Goal: Transaction & Acquisition: Purchase product/service

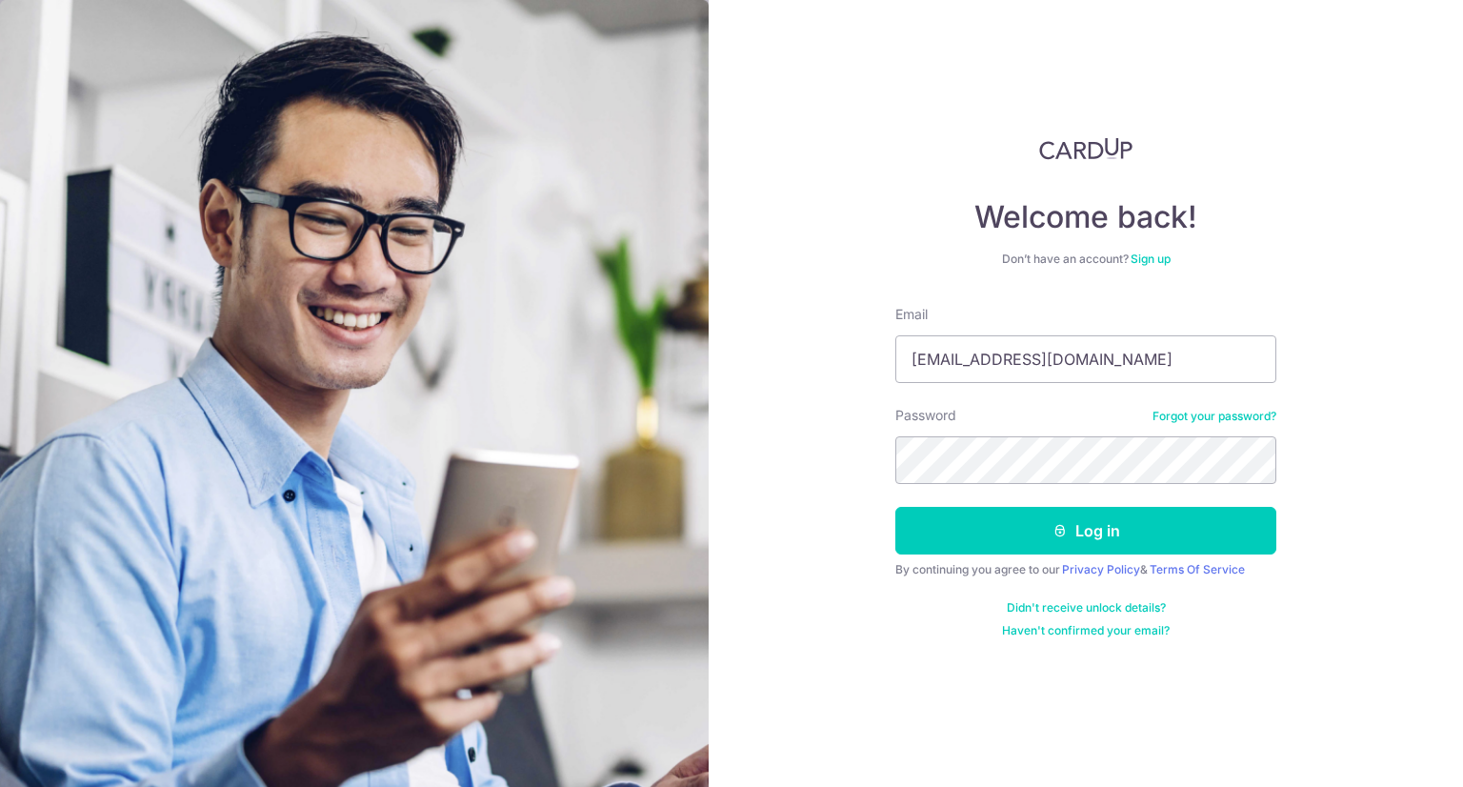
type input "[EMAIL_ADDRESS][DOMAIN_NAME]"
click at [895, 507] on button "Log in" at bounding box center [1085, 531] width 381 height 48
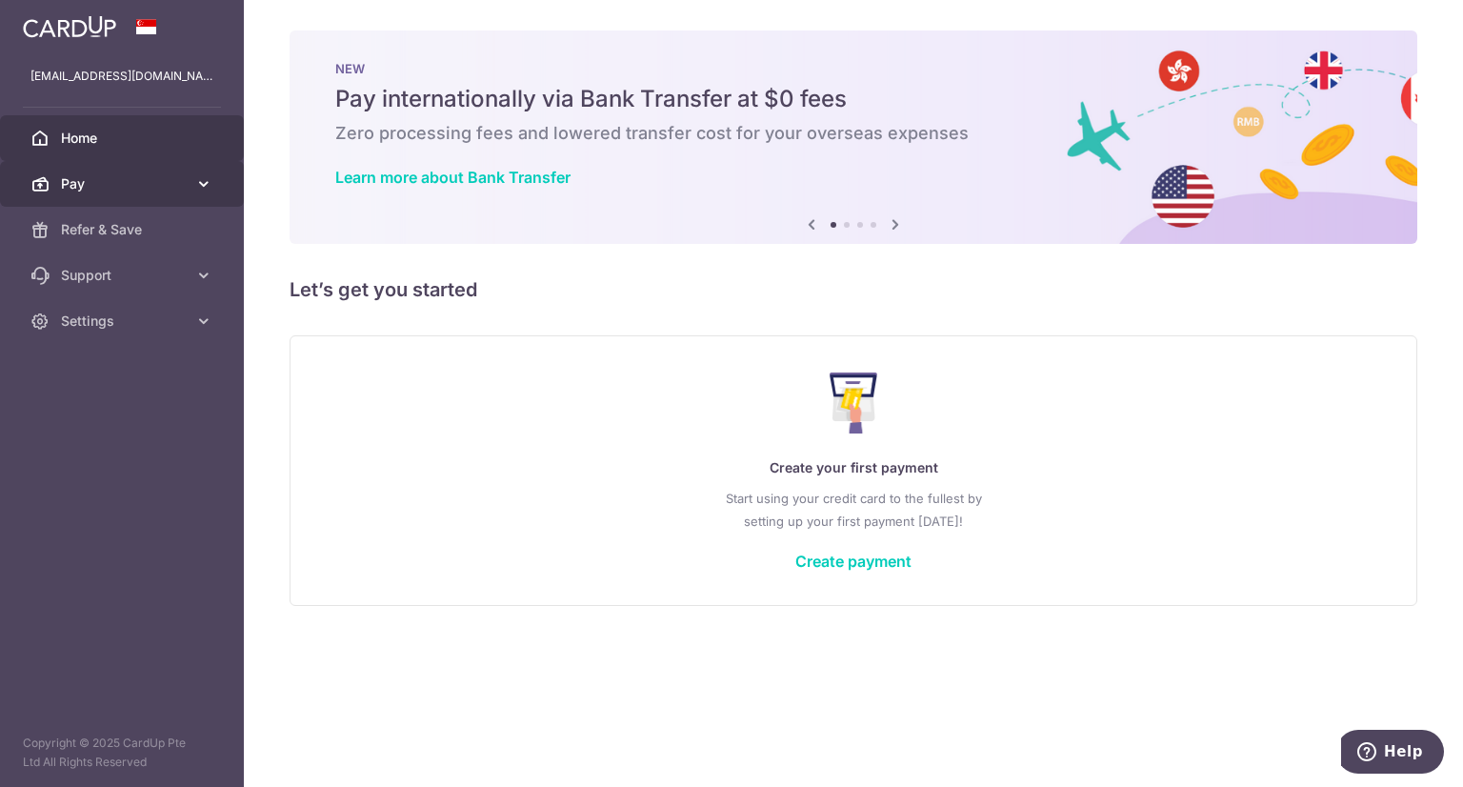
click at [186, 186] on span "Pay" at bounding box center [124, 183] width 126 height 19
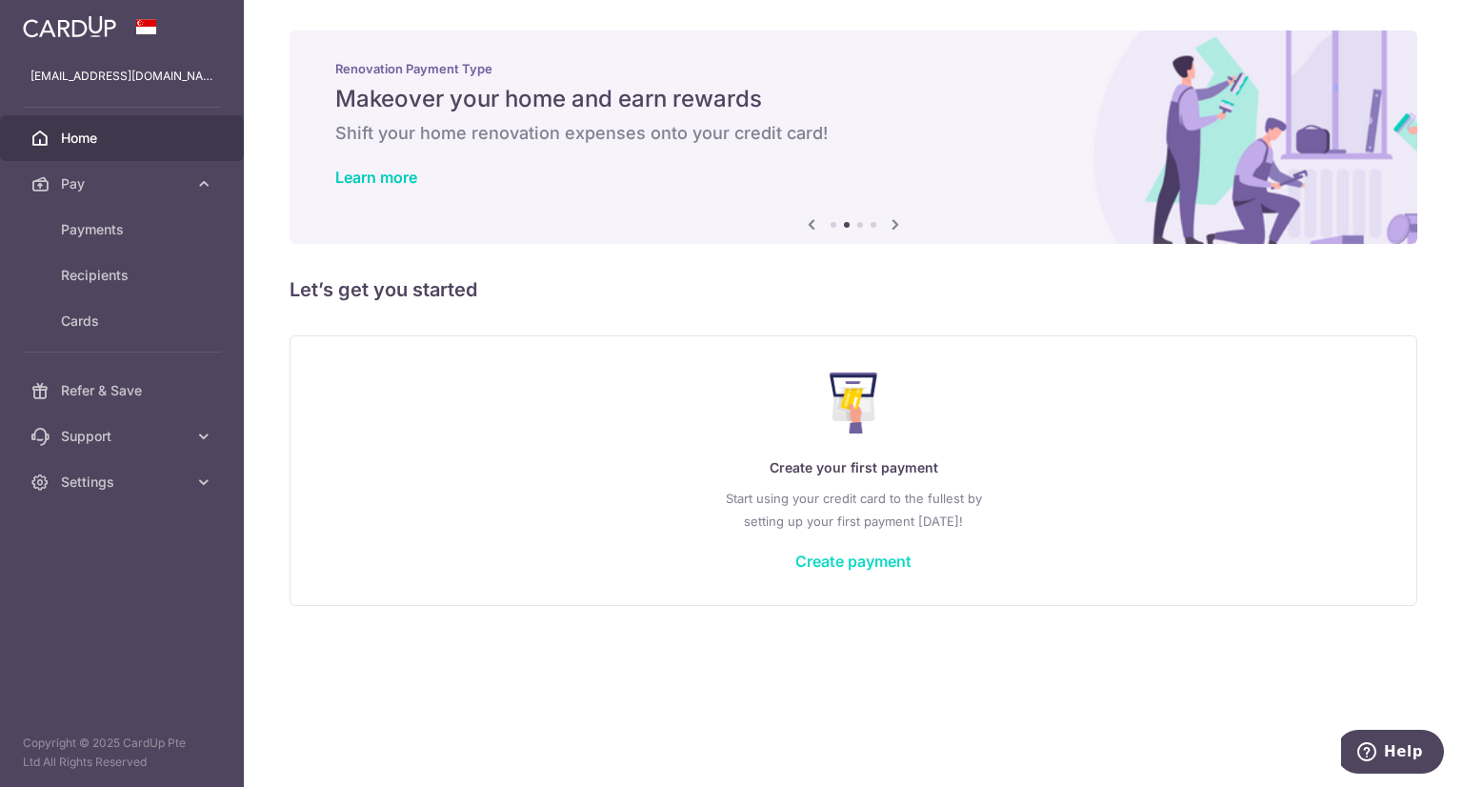
click at [892, 560] on link "Create payment" at bounding box center [853, 561] width 116 height 19
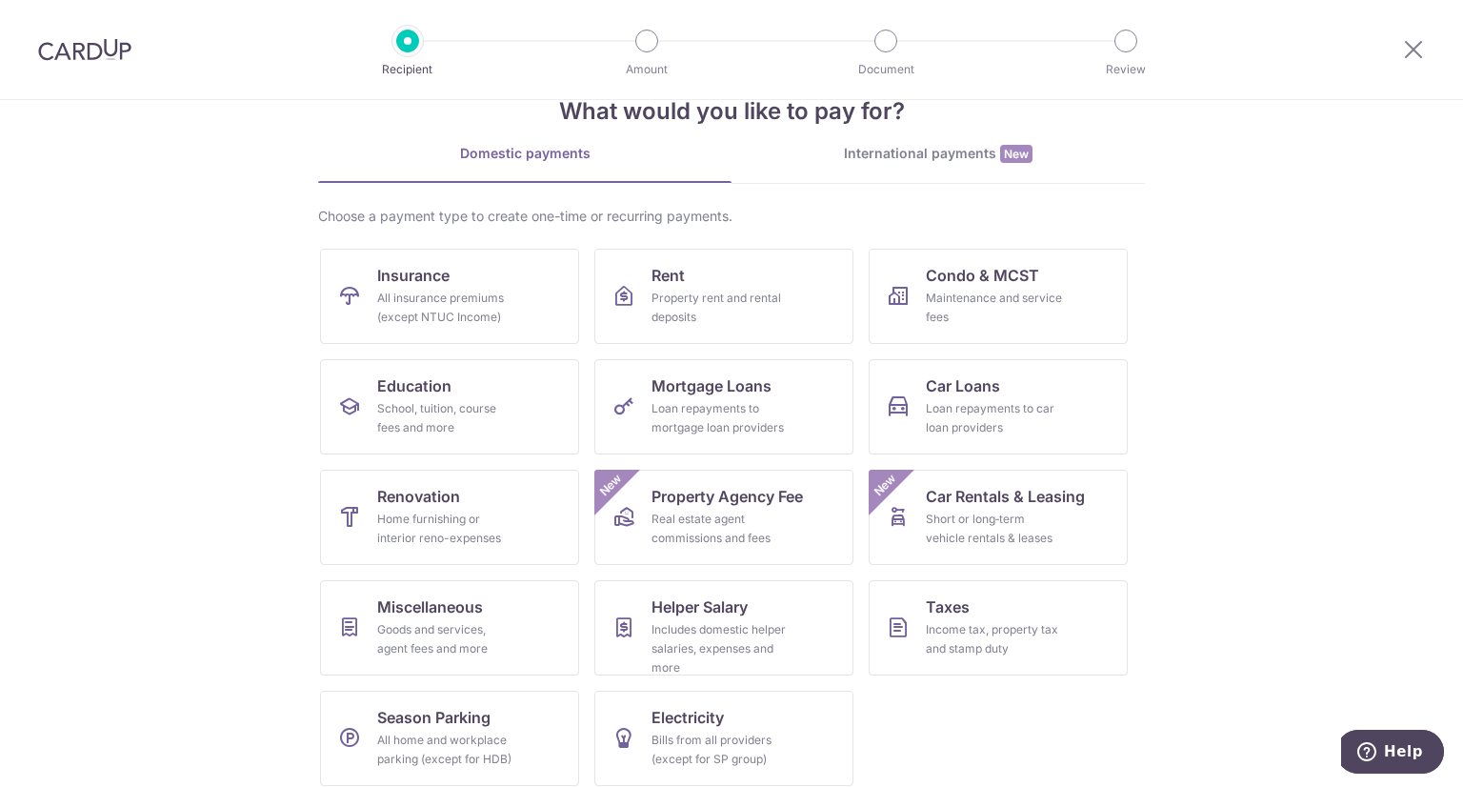
scroll to position [65, 0]
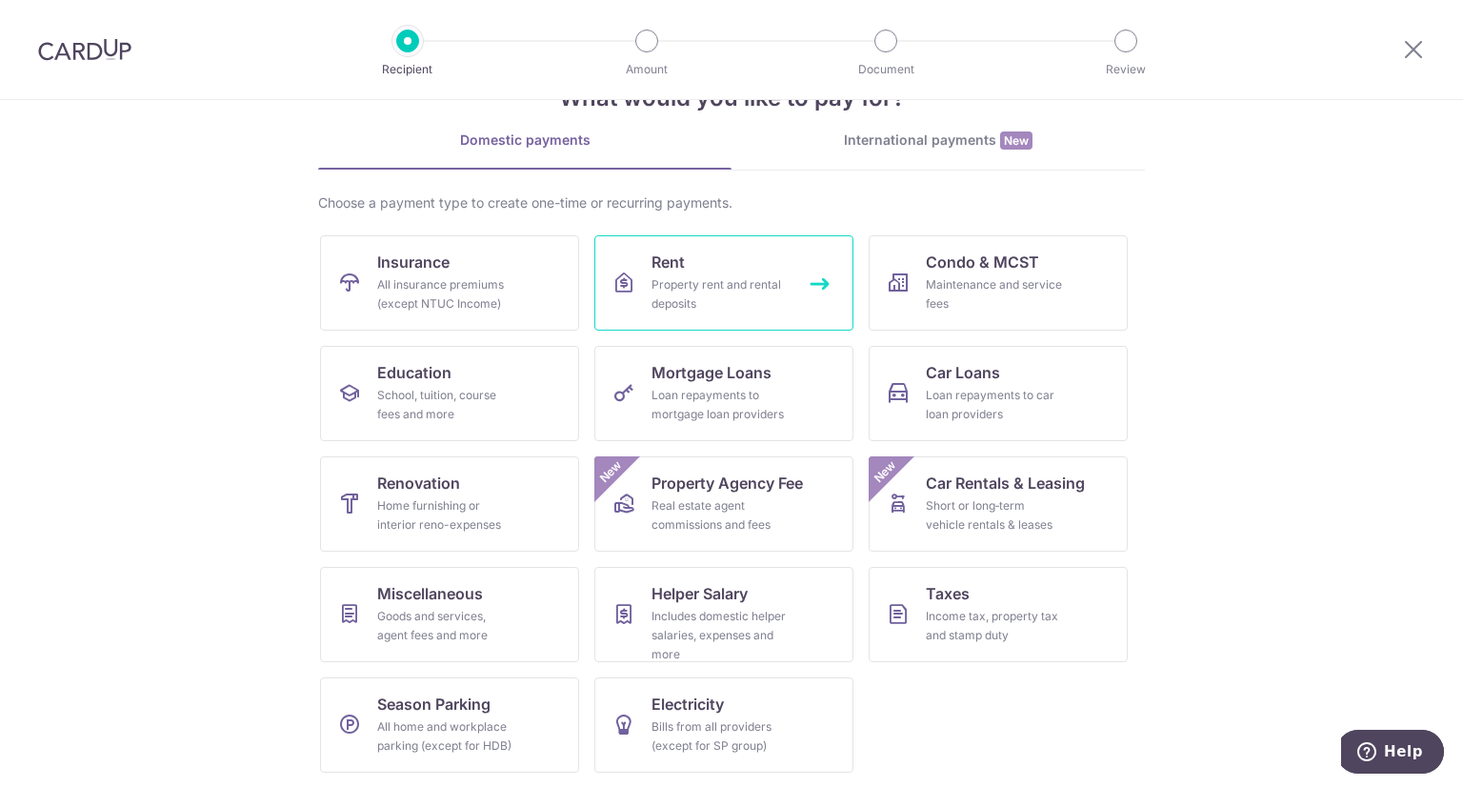
click at [813, 279] on link "Rent Property rent and rental deposits" at bounding box center [723, 282] width 259 height 95
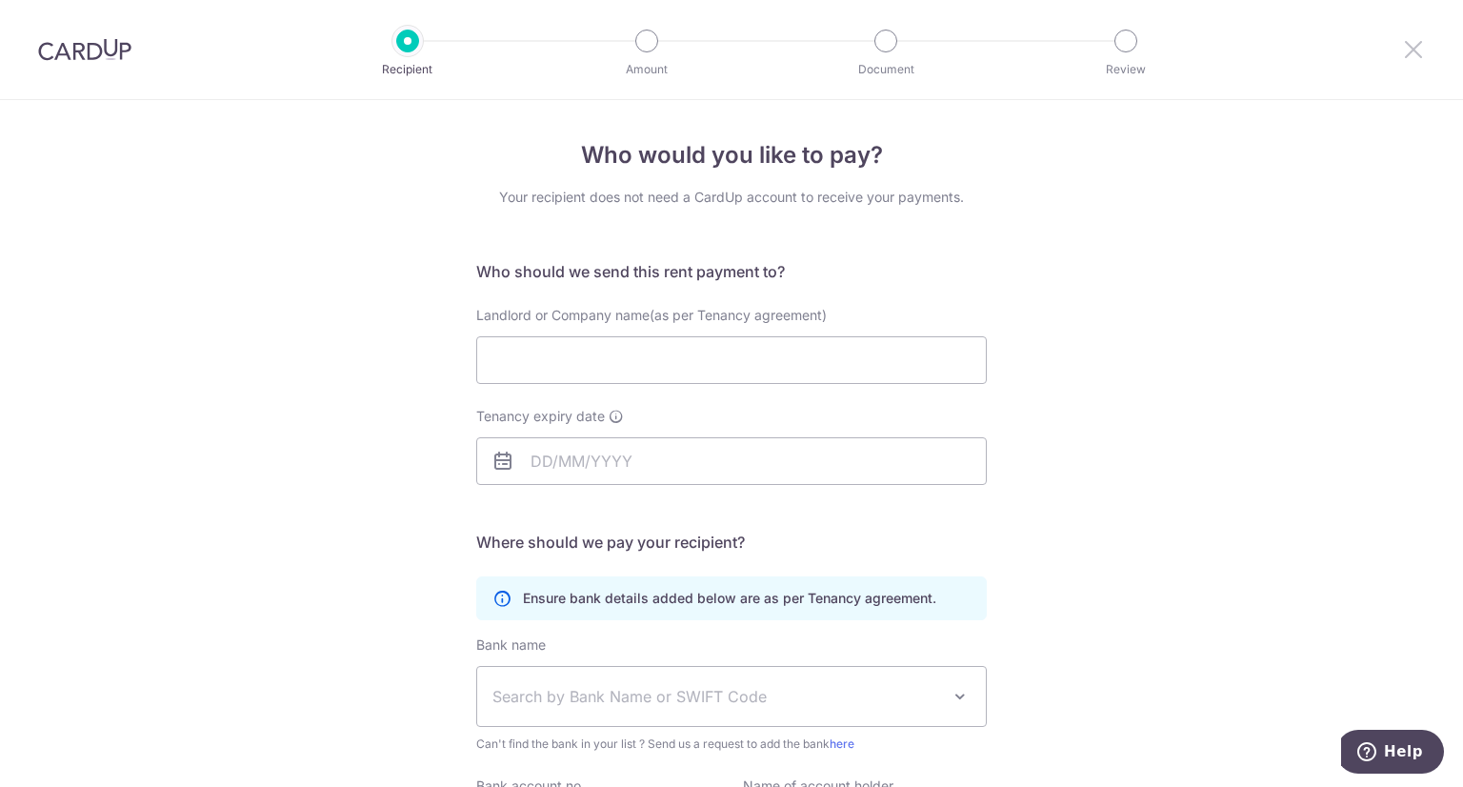
click at [1407, 53] on icon at bounding box center [1413, 49] width 23 height 24
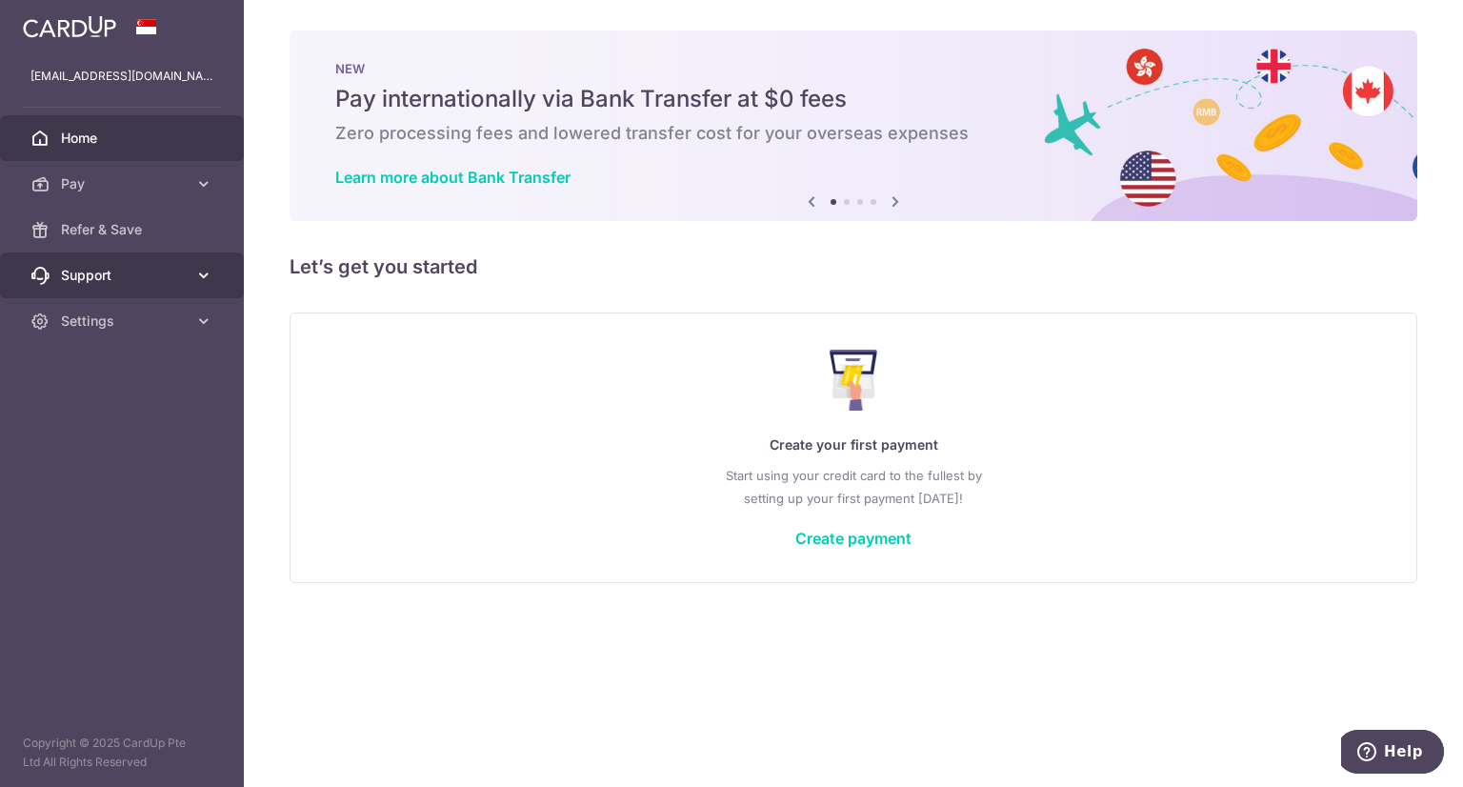
click at [204, 269] on icon at bounding box center [203, 275] width 19 height 19
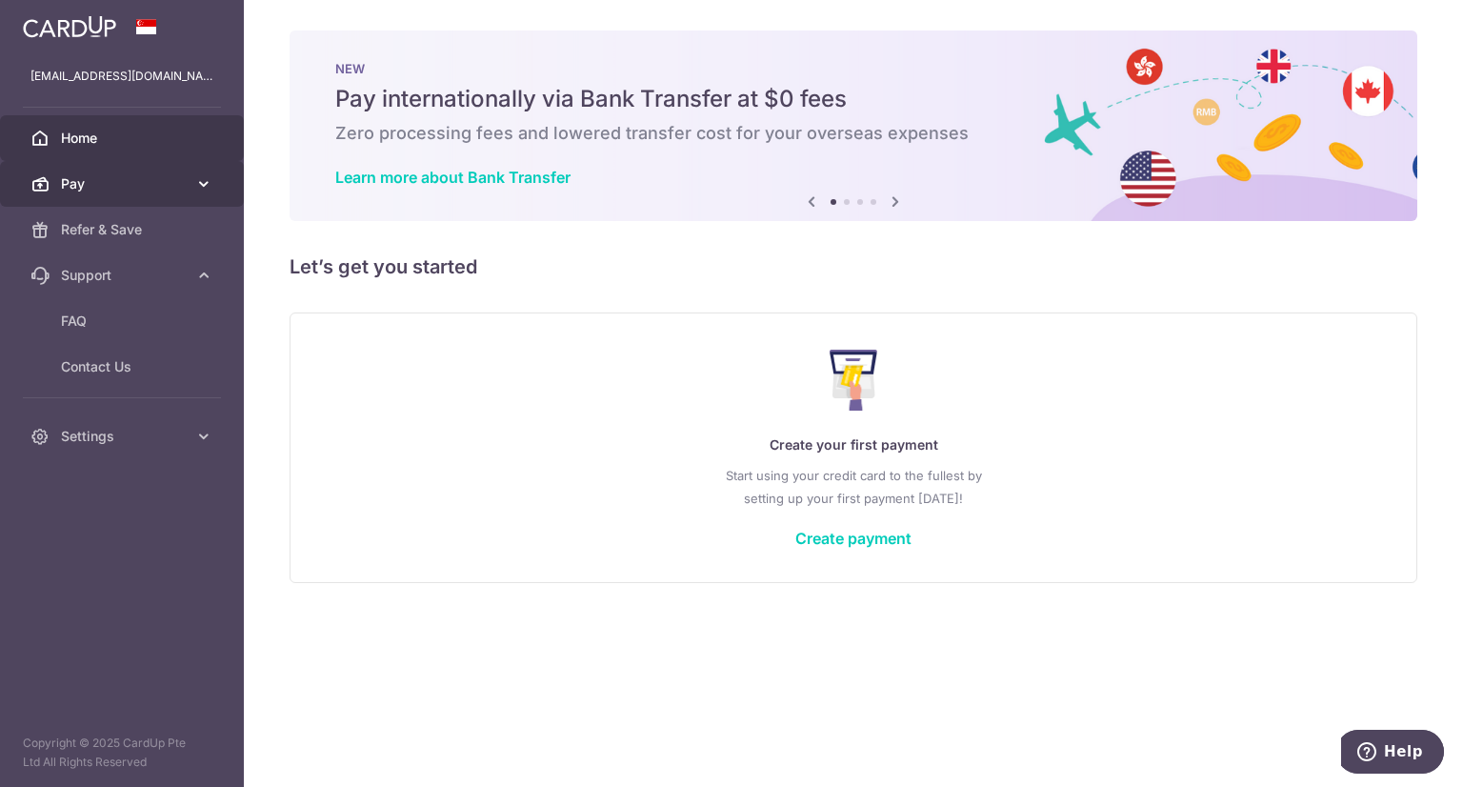
click at [195, 187] on icon at bounding box center [203, 183] width 19 height 19
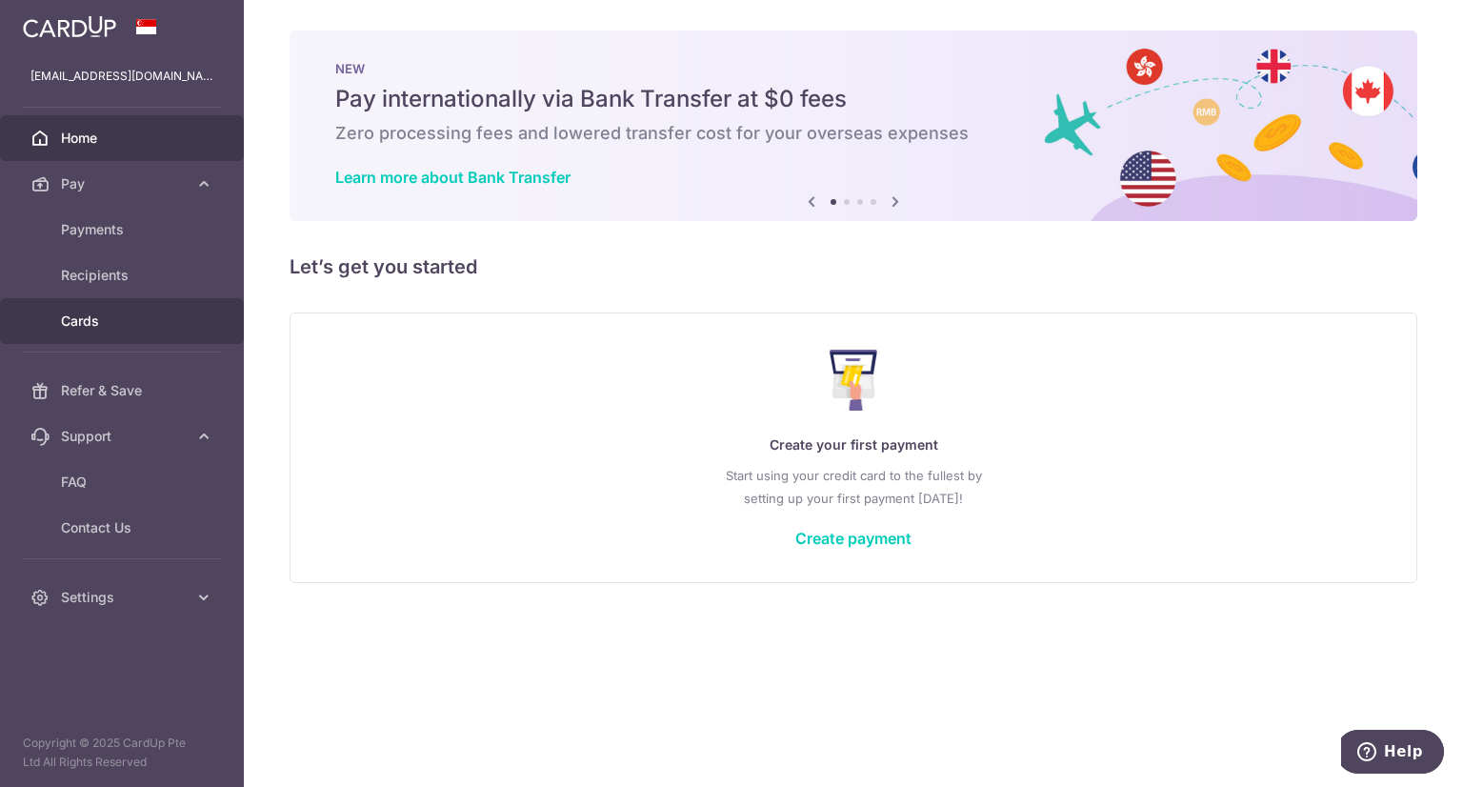
click at [130, 324] on span "Cards" at bounding box center [124, 320] width 126 height 19
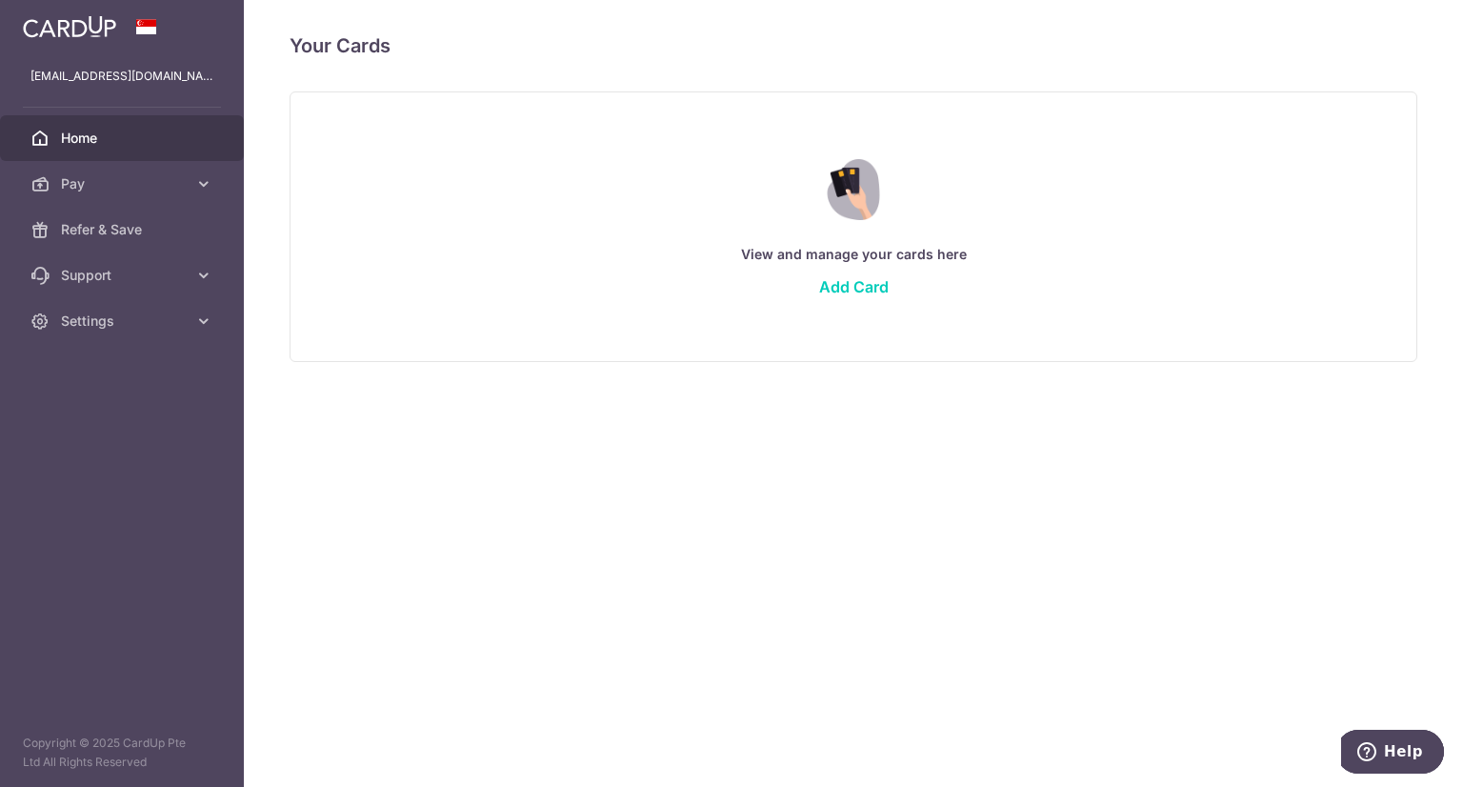
click at [138, 146] on span "Home" at bounding box center [124, 138] width 126 height 19
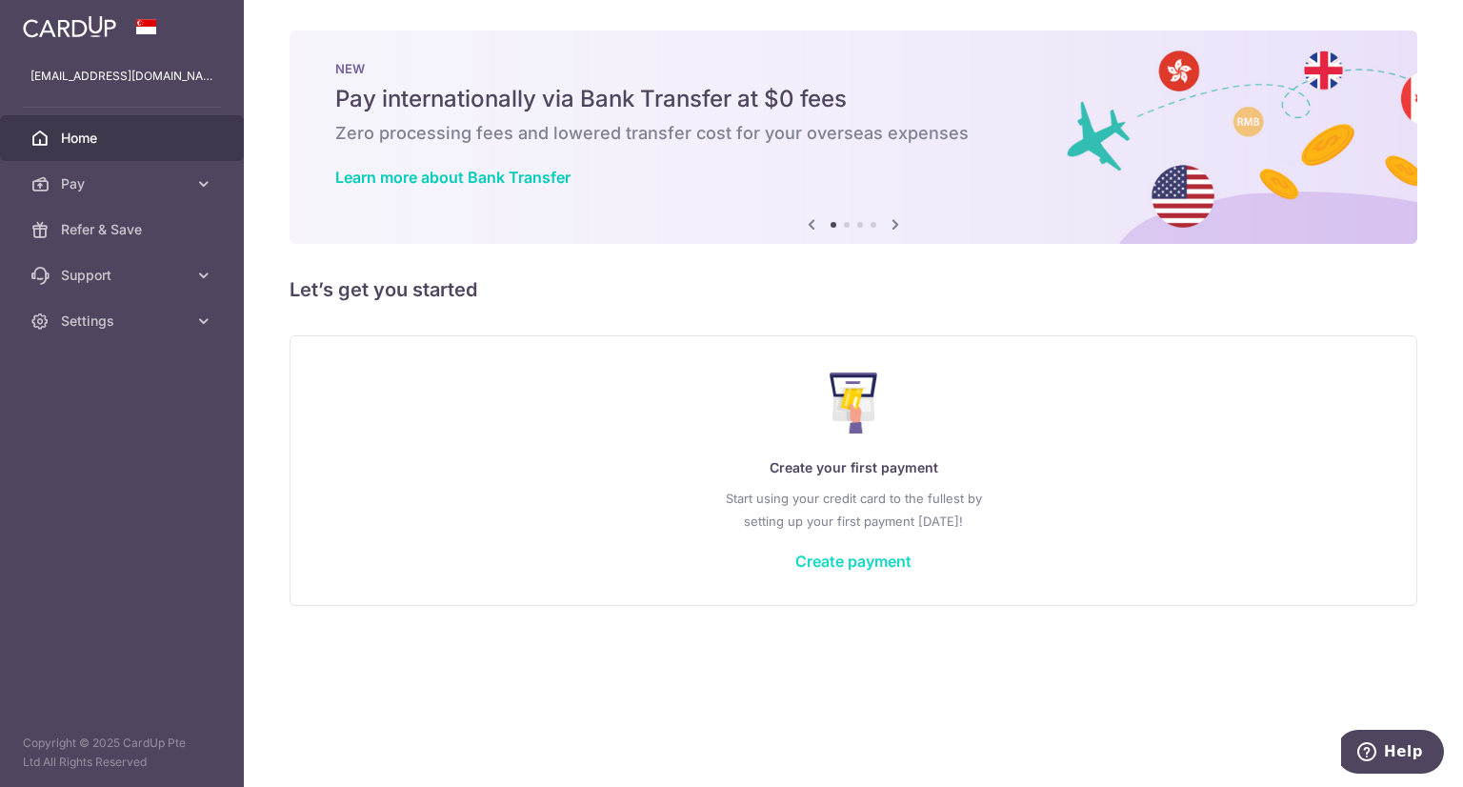
click at [859, 562] on link "Create payment" at bounding box center [853, 561] width 116 height 19
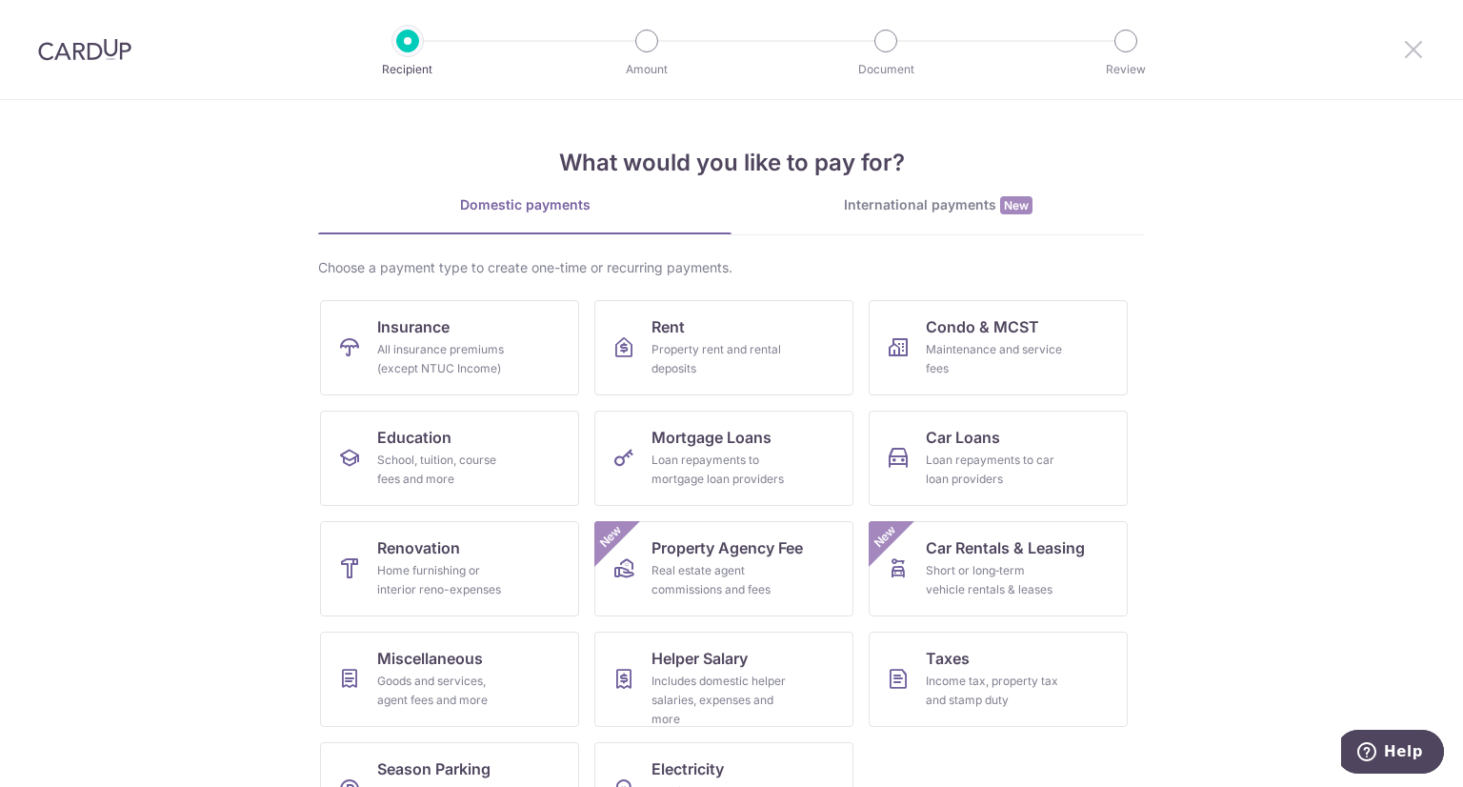
click at [1414, 50] on icon at bounding box center [1413, 49] width 23 height 24
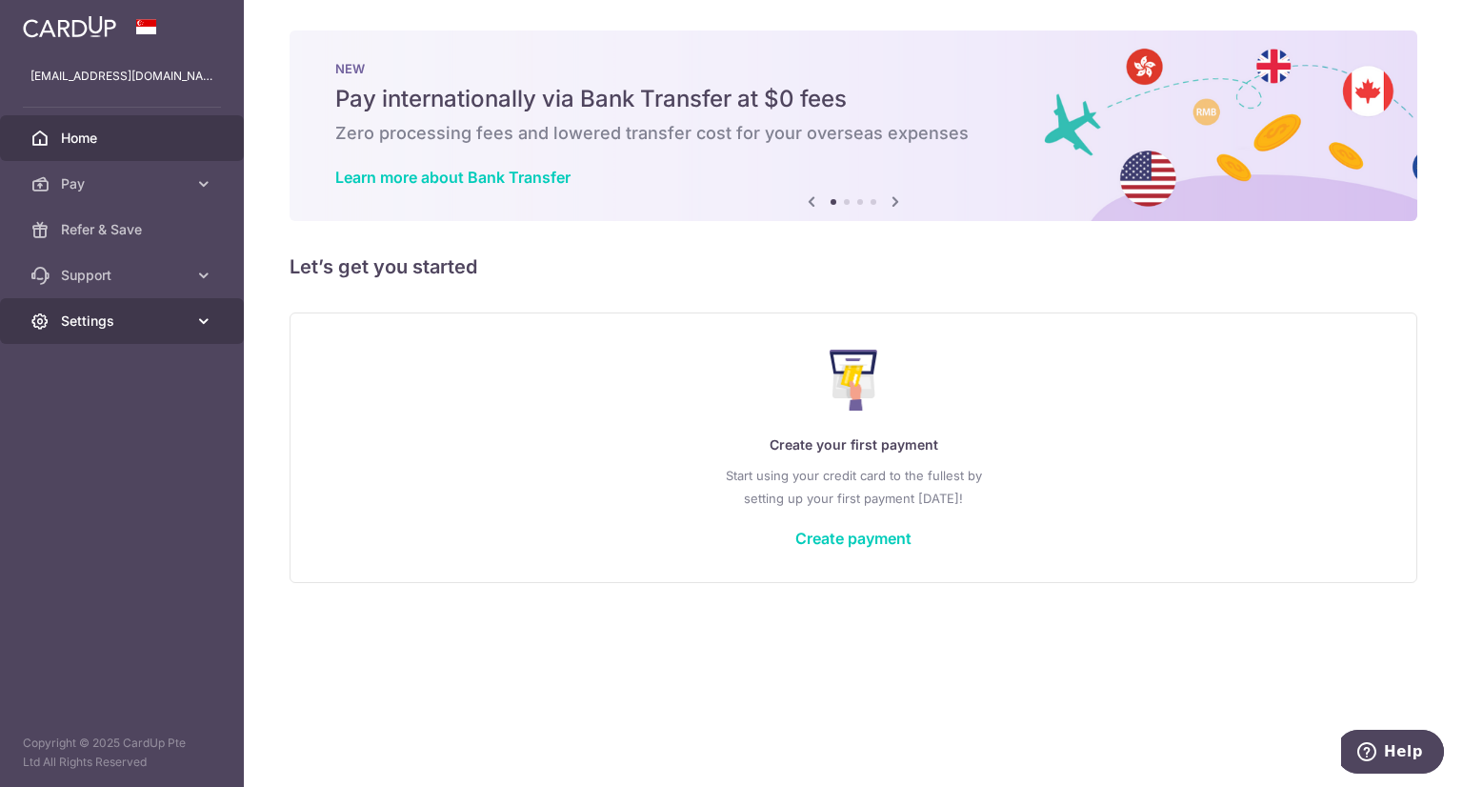
click at [210, 319] on icon at bounding box center [203, 320] width 19 height 19
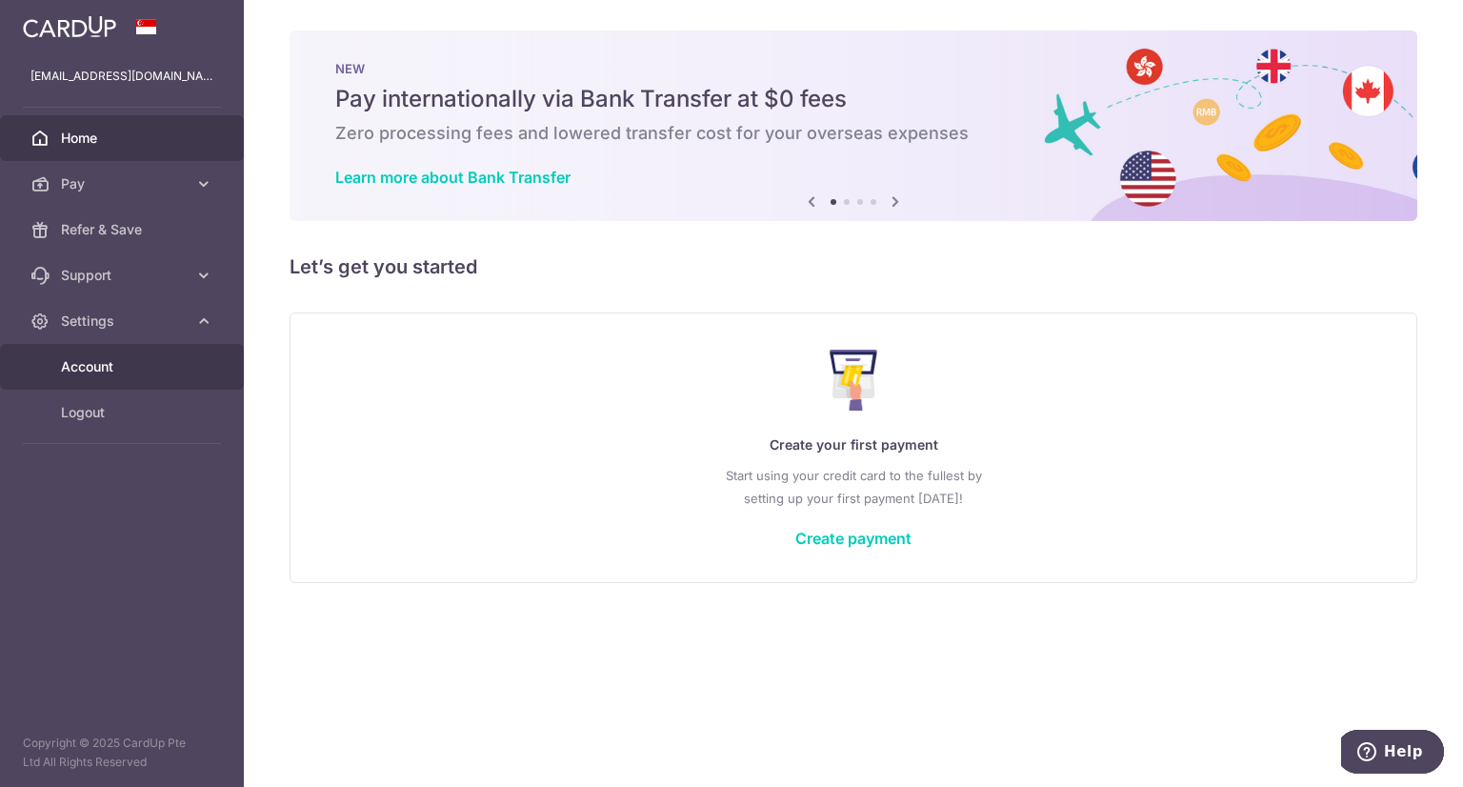
click at [112, 376] on link "Account" at bounding box center [122, 367] width 244 height 46
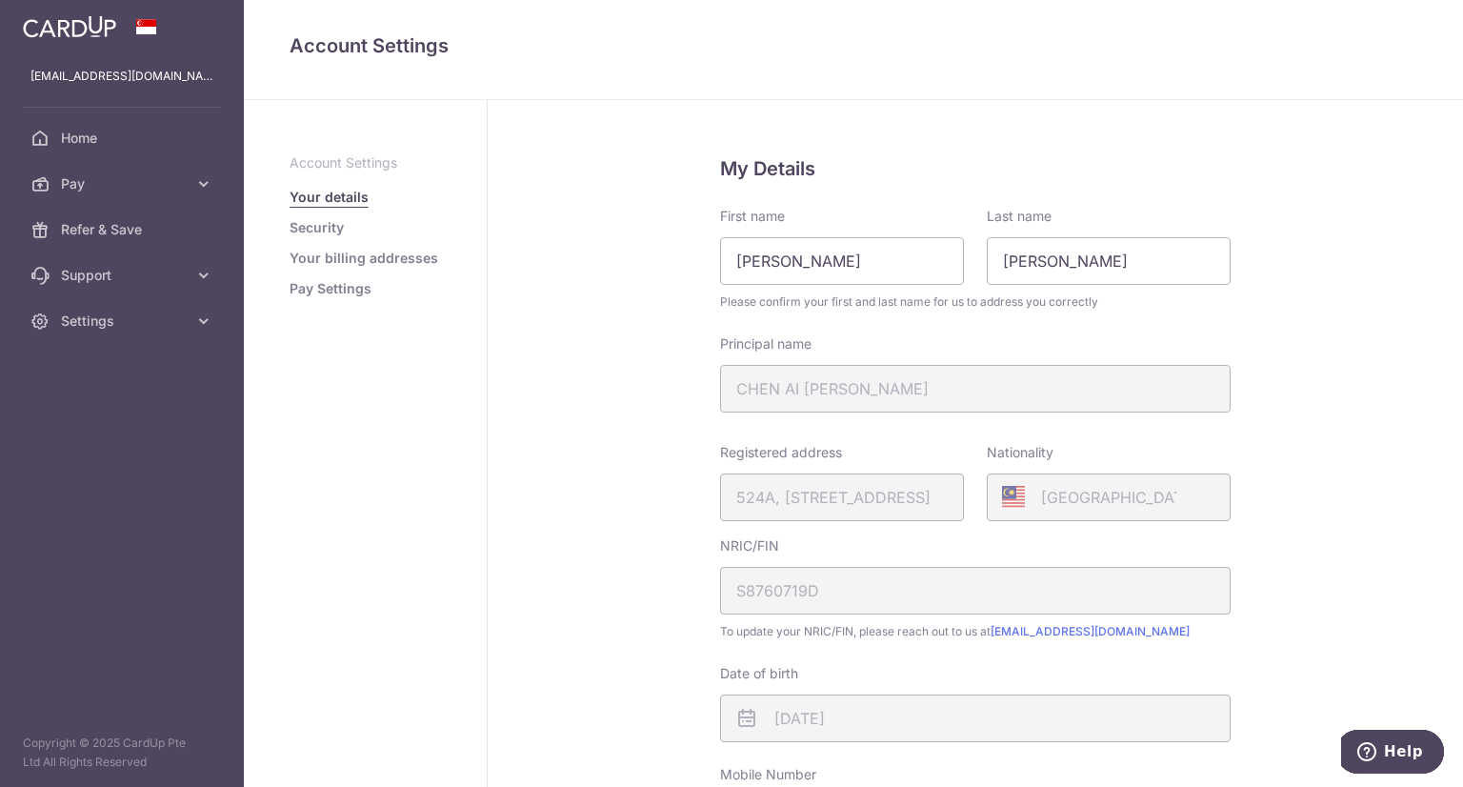
click at [345, 288] on link "Pay Settings" at bounding box center [331, 288] width 82 height 19
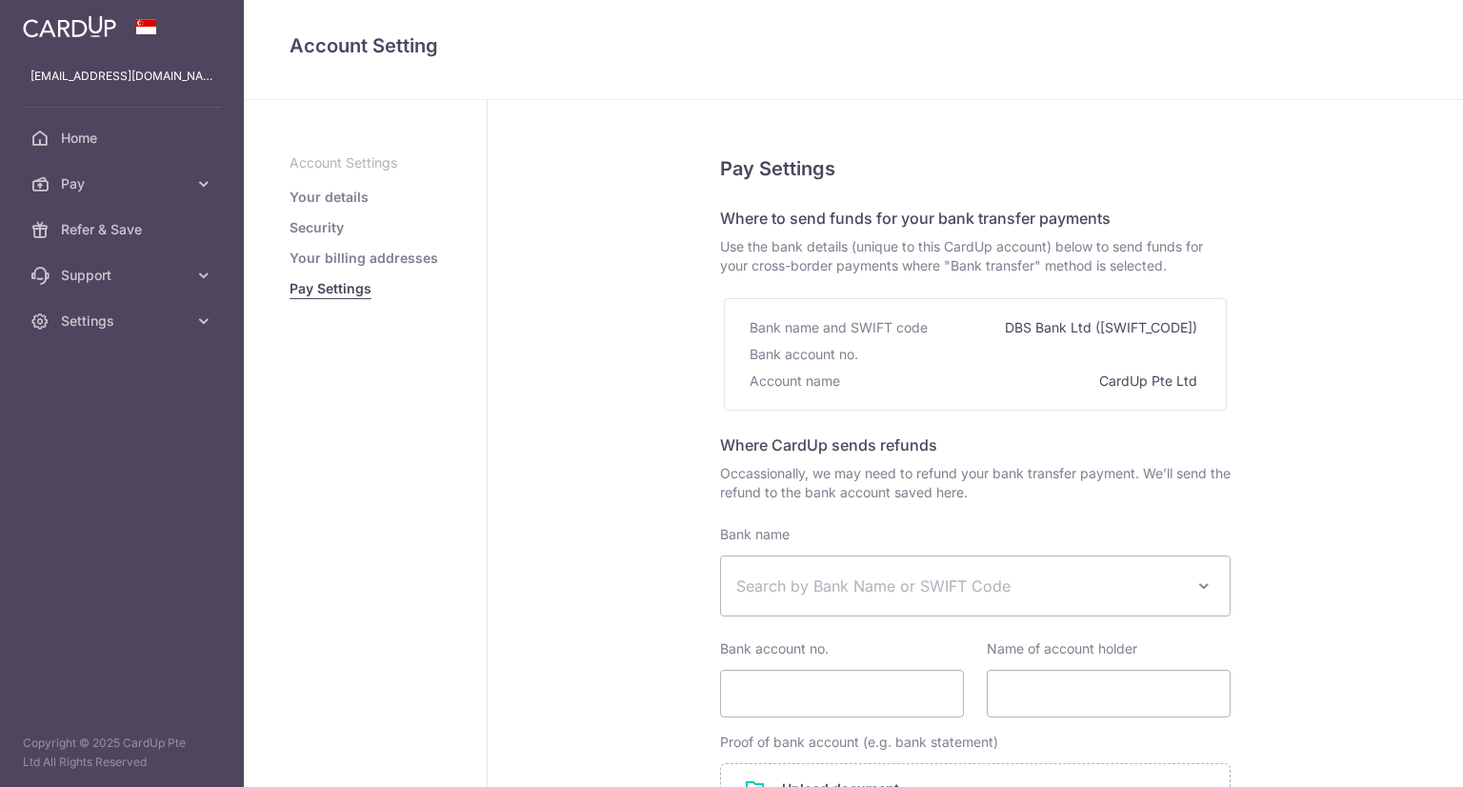
select select
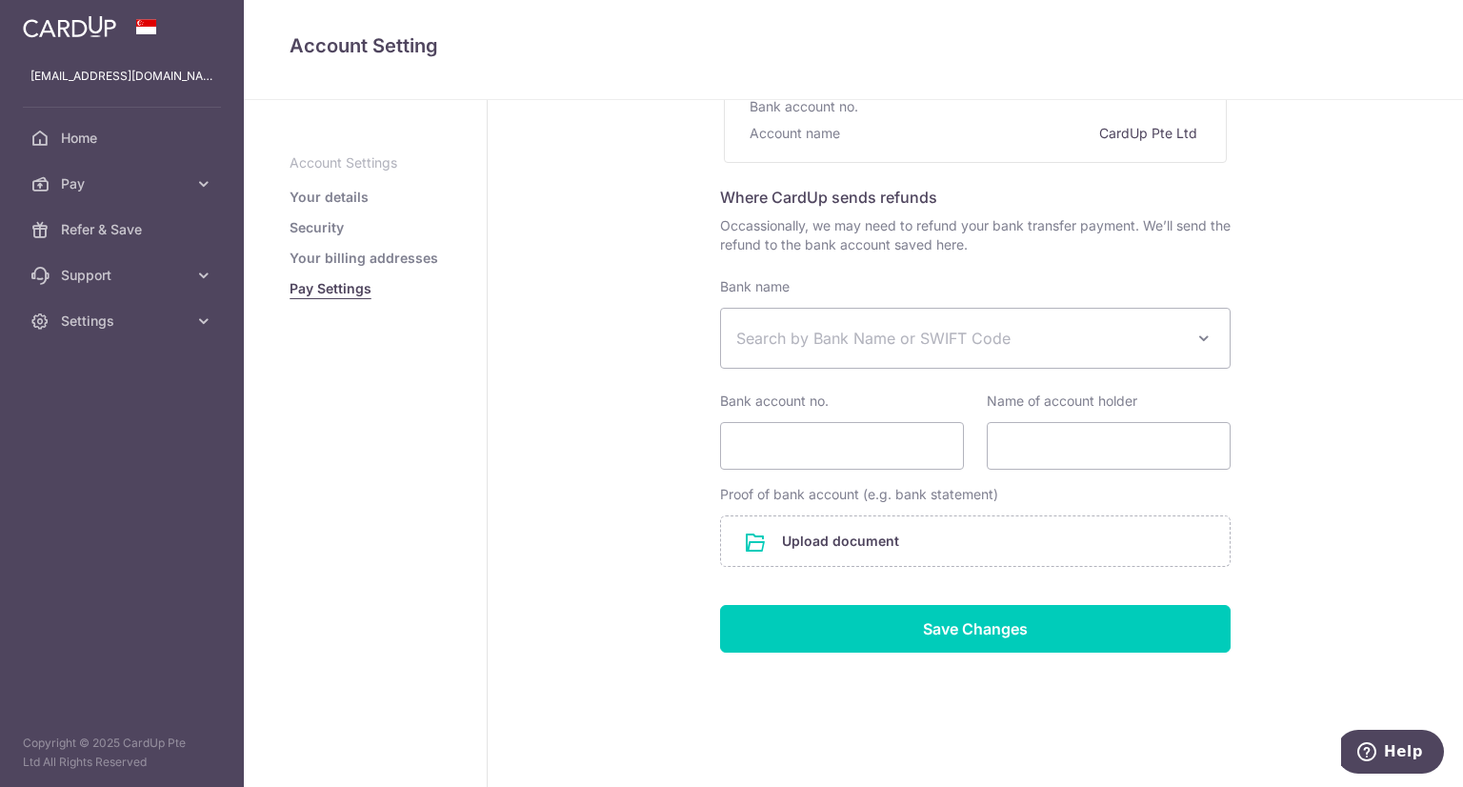
scroll to position [255, 0]
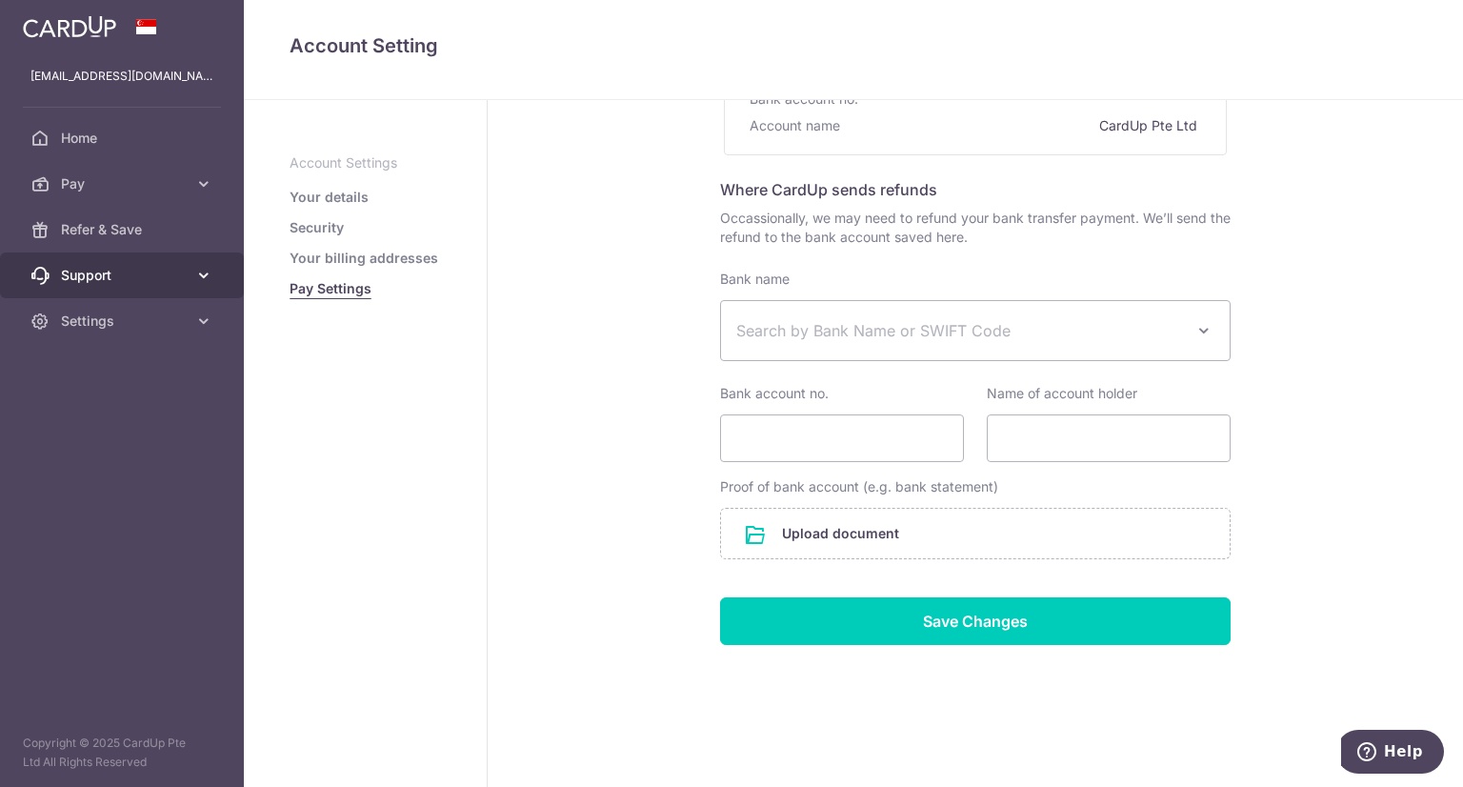
click at [204, 268] on icon at bounding box center [203, 275] width 19 height 19
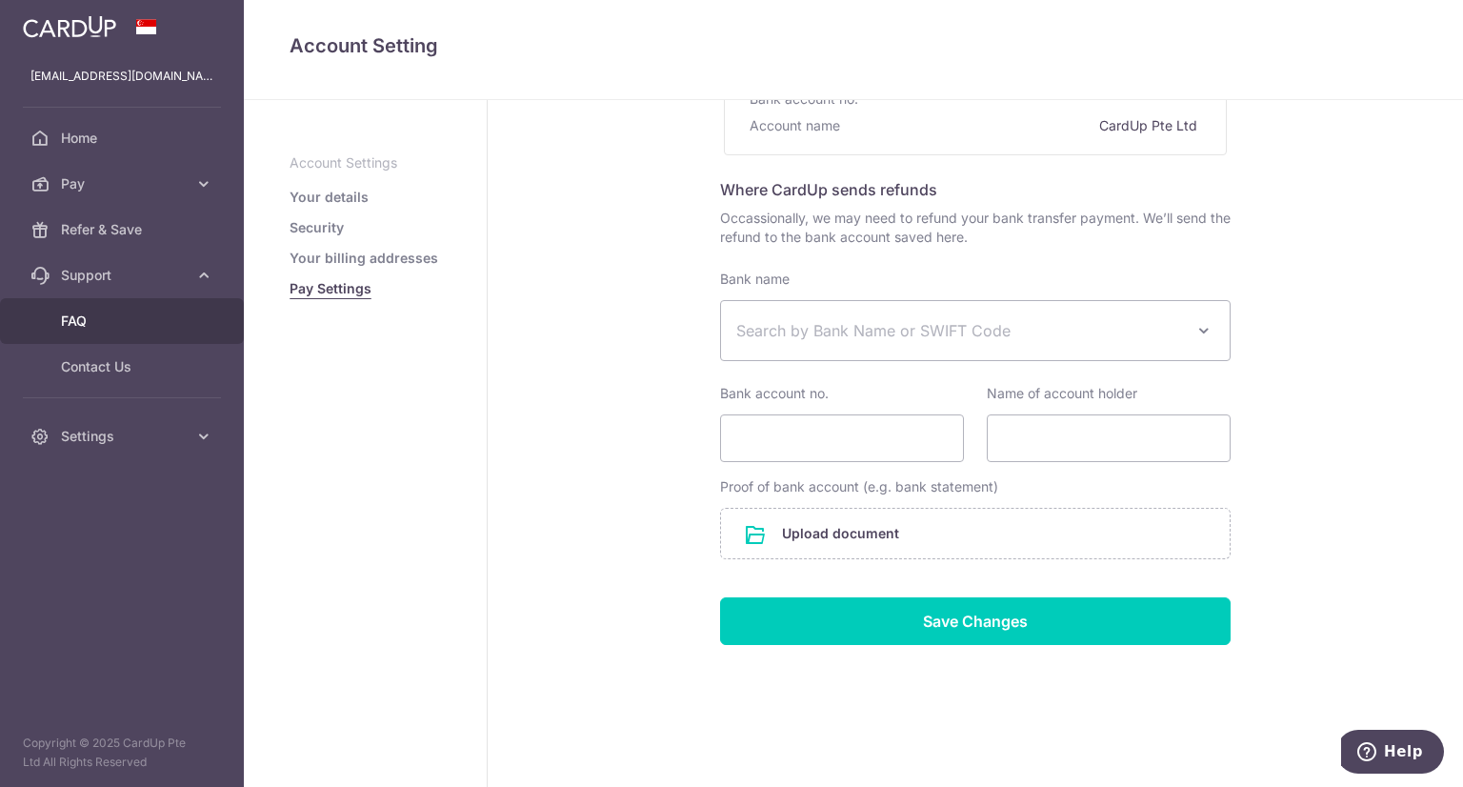
click at [95, 318] on span "FAQ" at bounding box center [124, 320] width 126 height 19
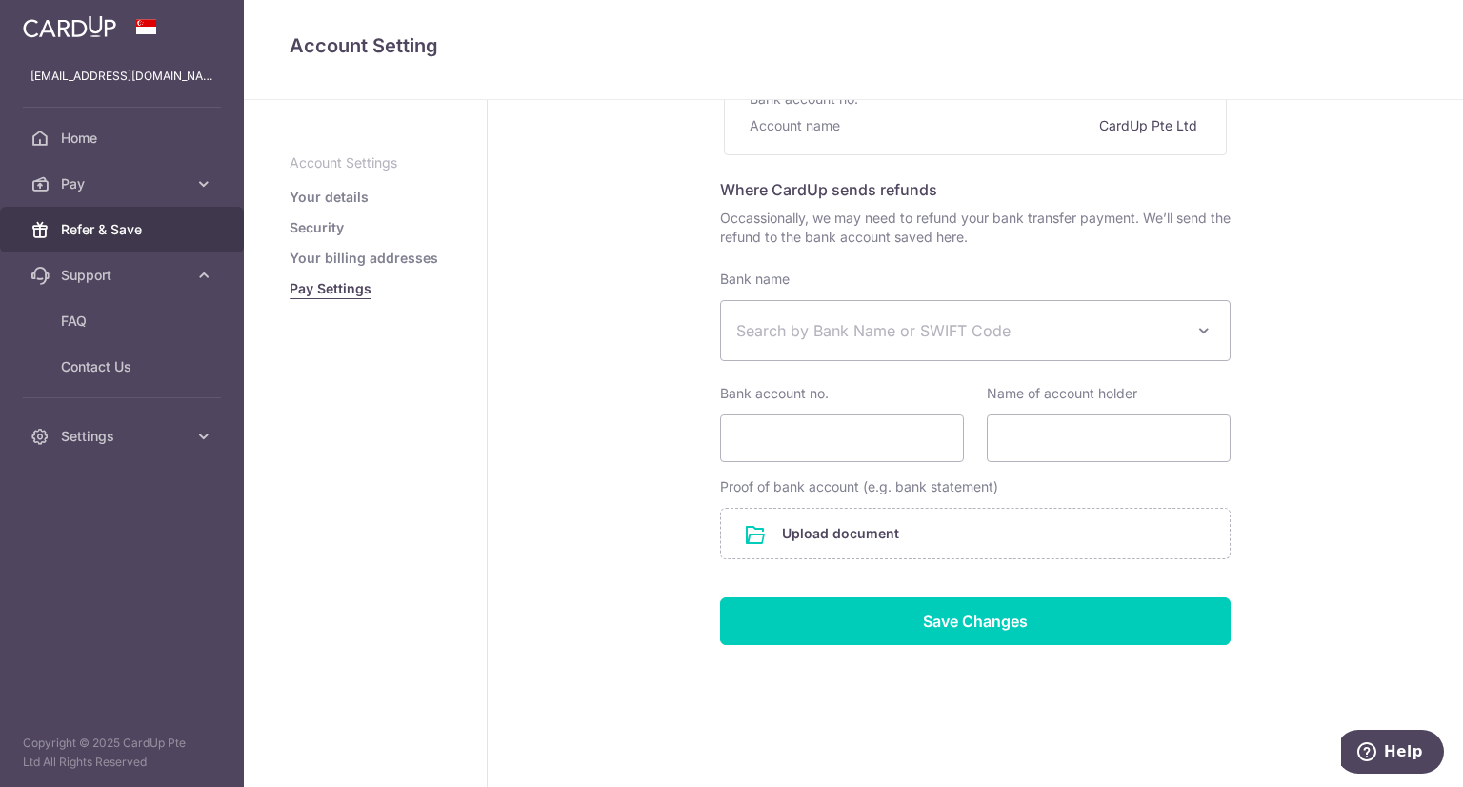
click at [160, 232] on span "Refer & Save" at bounding box center [124, 229] width 126 height 19
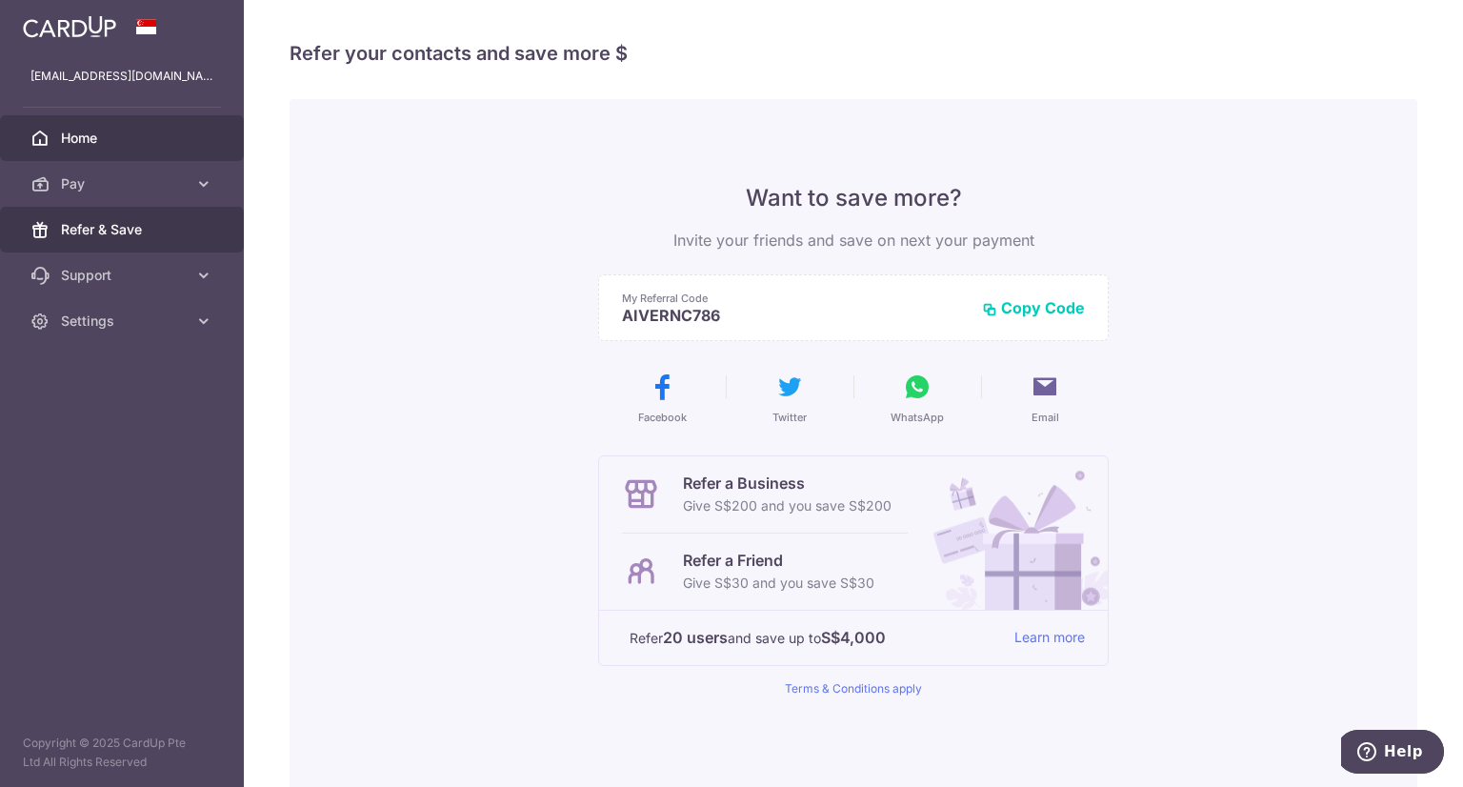
click at [189, 143] on link "Home" at bounding box center [122, 138] width 244 height 46
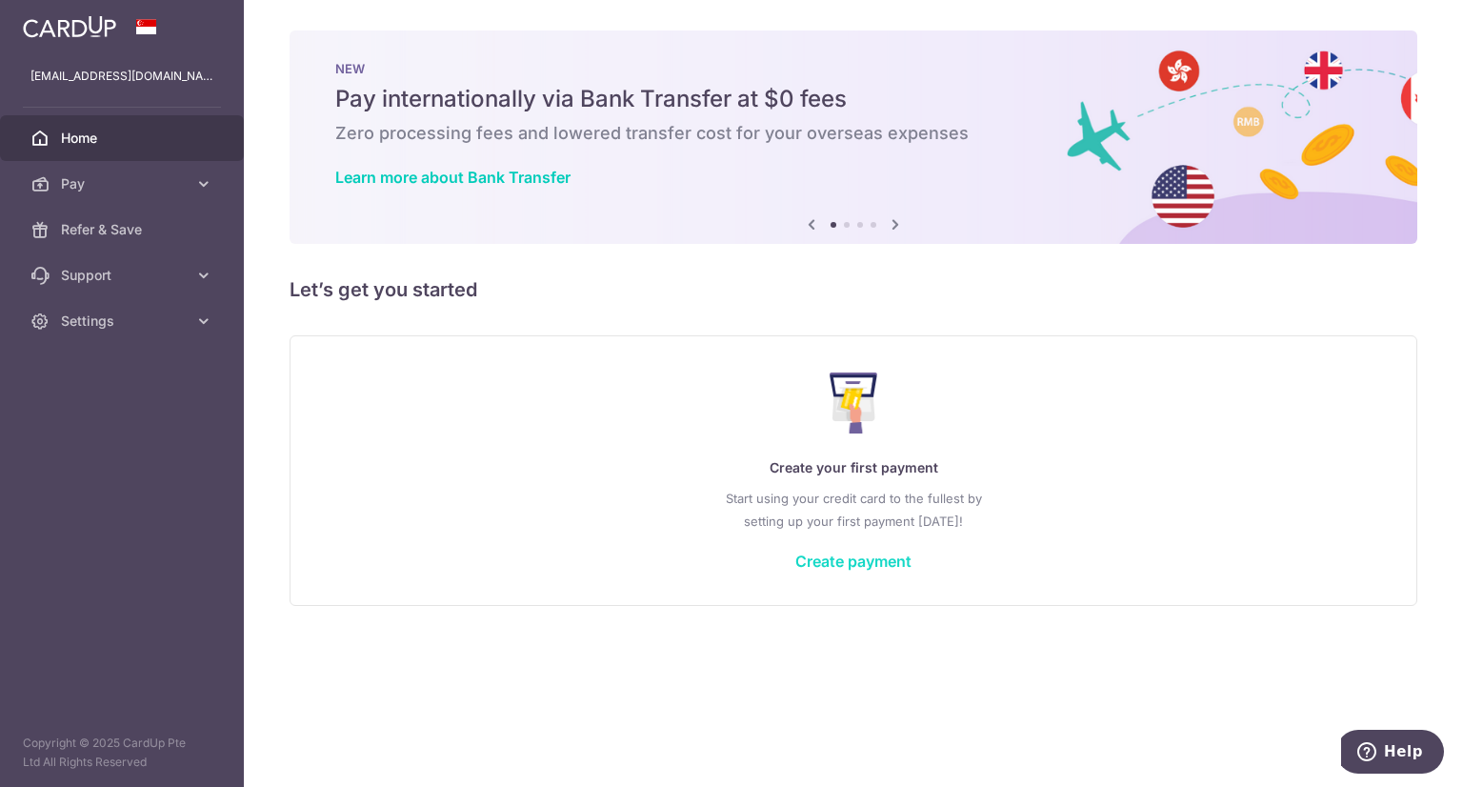
click at [857, 558] on link "Create payment" at bounding box center [853, 561] width 116 height 19
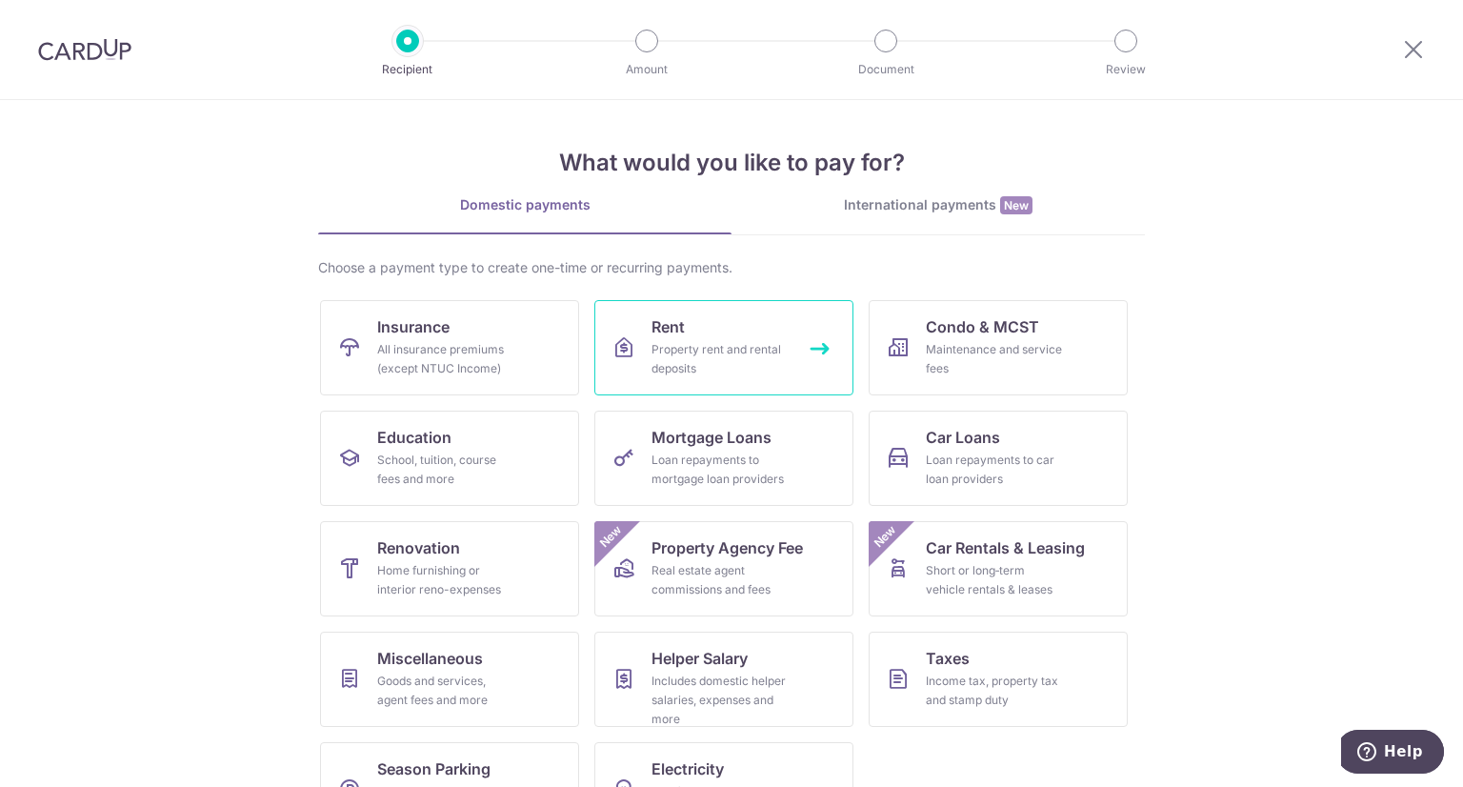
click at [749, 342] on div "Property rent and rental deposits" at bounding box center [720, 359] width 137 height 38
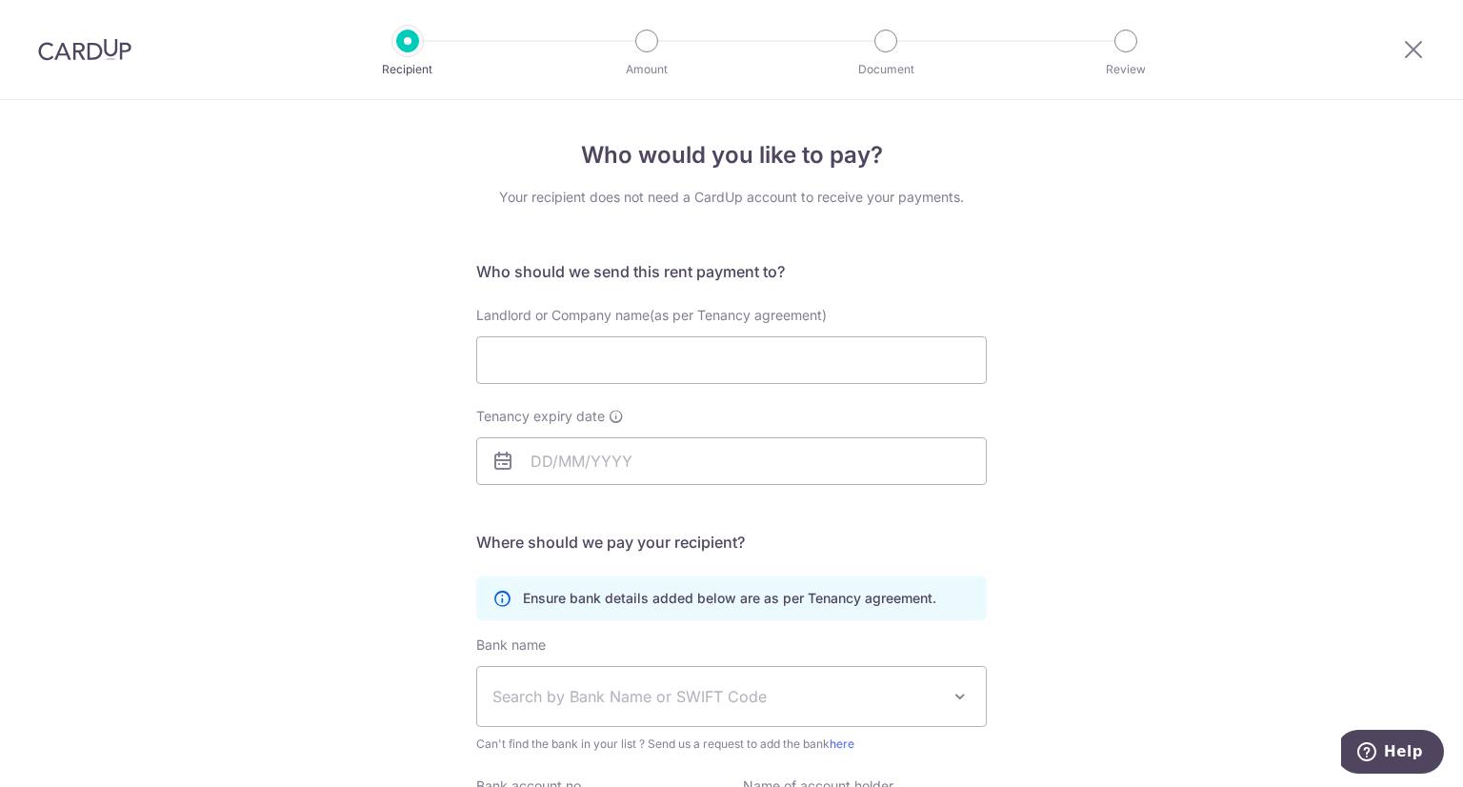
click at [1017, 280] on div "Who would you like to pay? Your recipient does not need a CardUp account to rec…" at bounding box center [731, 553] width 1463 height 907
drag, startPoint x: 1417, startPoint y: 47, endPoint x: 828, endPoint y: 115, distance: 593.6
click at [1417, 47] on icon at bounding box center [1413, 49] width 23 height 24
